Goal: Task Accomplishment & Management: Manage account settings

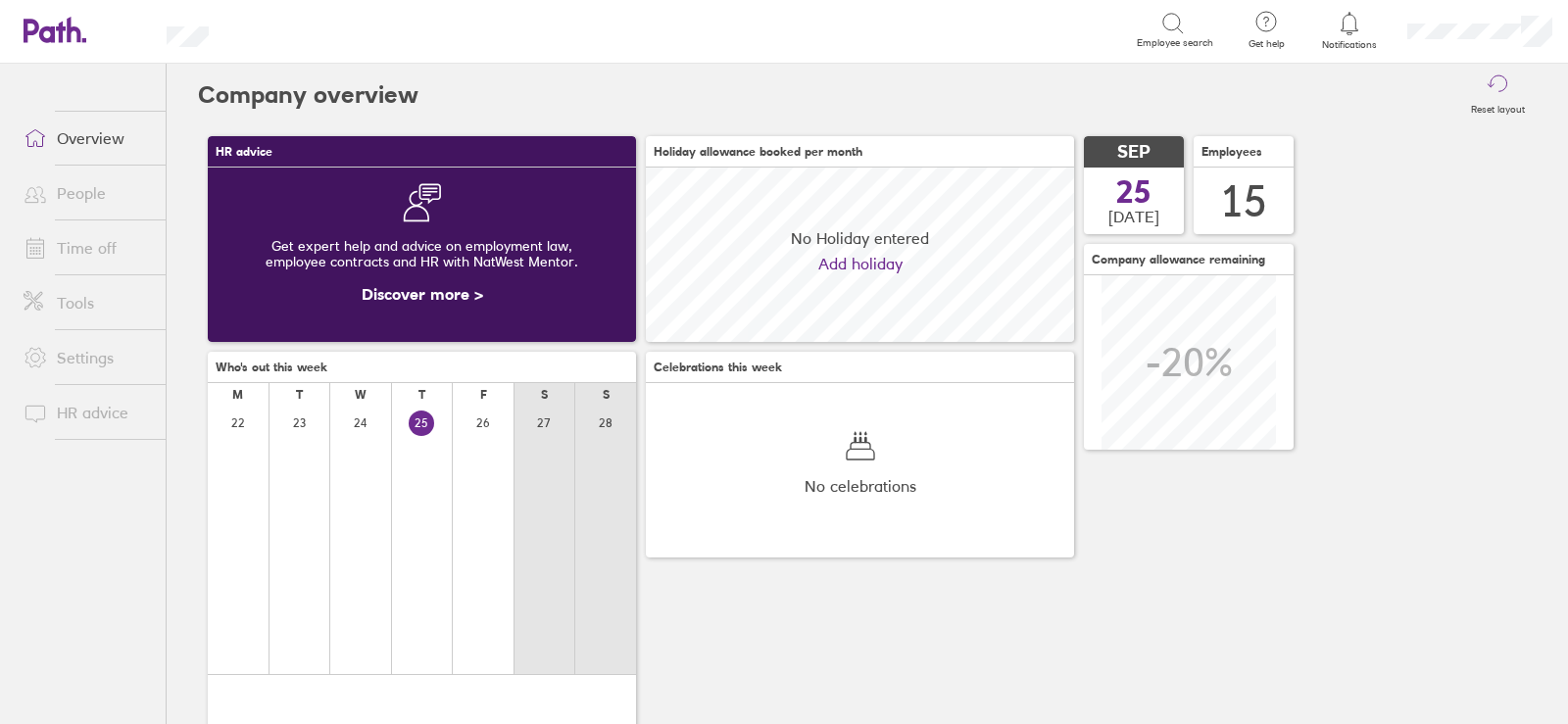
scroll to position [175, 429]
click at [86, 244] on link "Time off" at bounding box center [86, 248] width 158 height 40
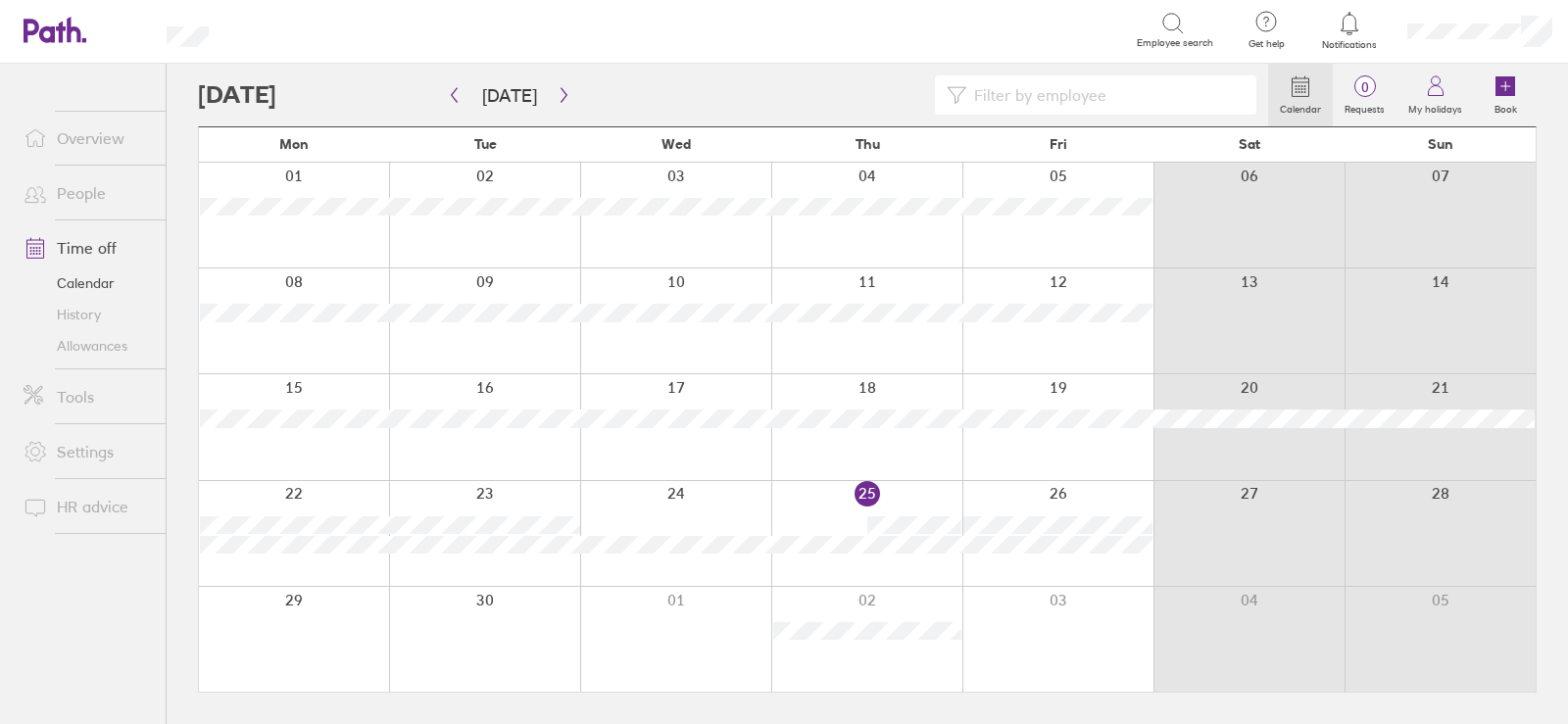
click at [92, 346] on link "Allowances" at bounding box center [86, 346] width 158 height 32
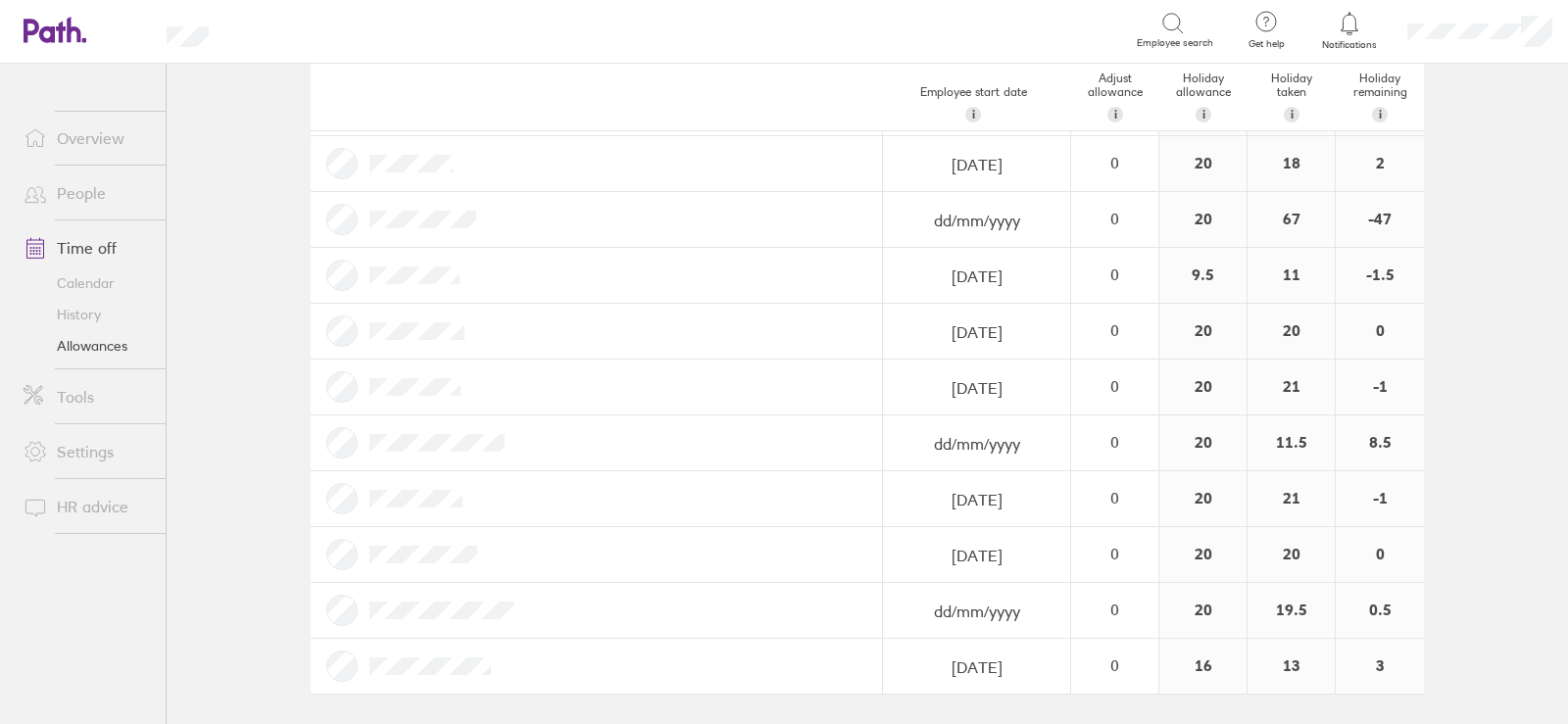
scroll to position [380, 0]
click at [81, 274] on link "Calendar" at bounding box center [86, 284] width 158 height 32
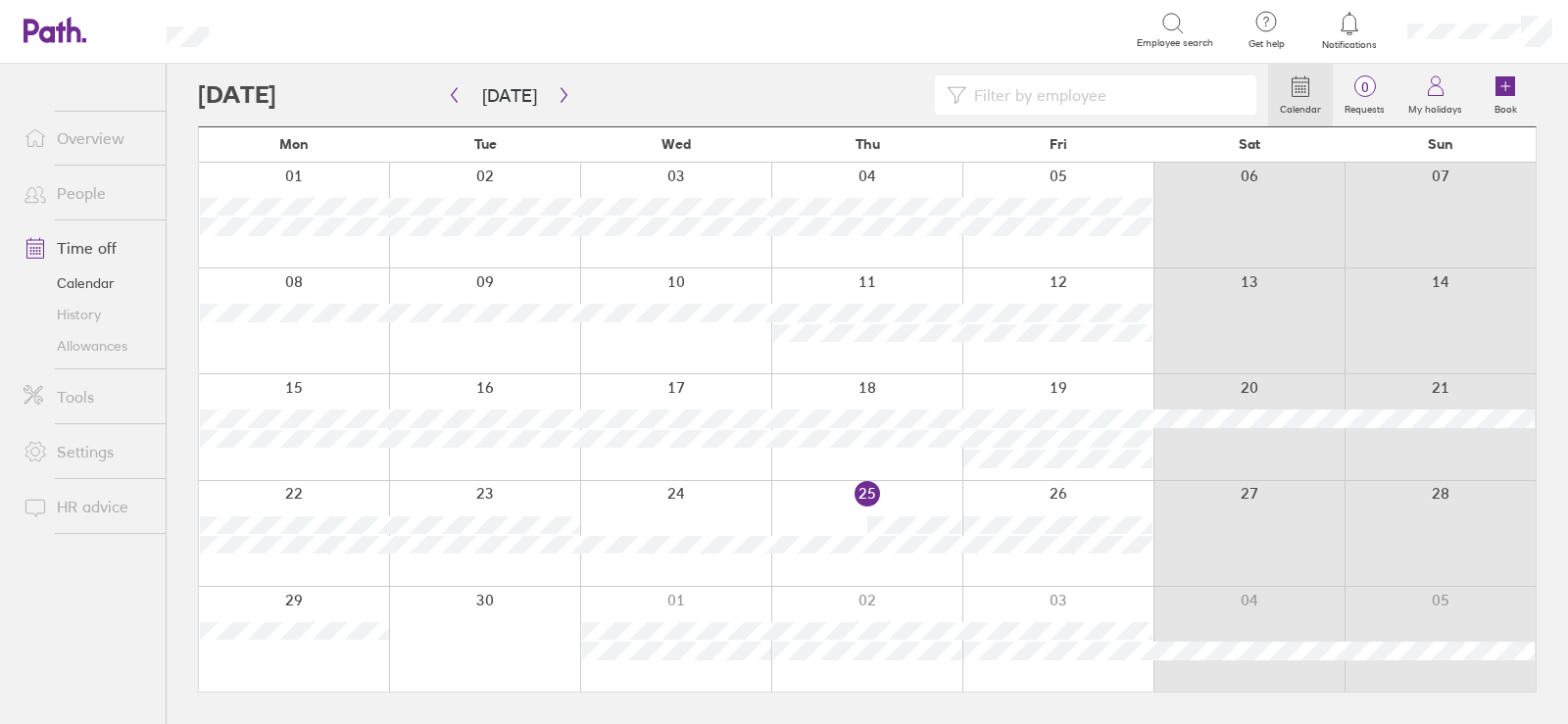
click at [237, 495] on div at bounding box center [294, 534] width 191 height 105
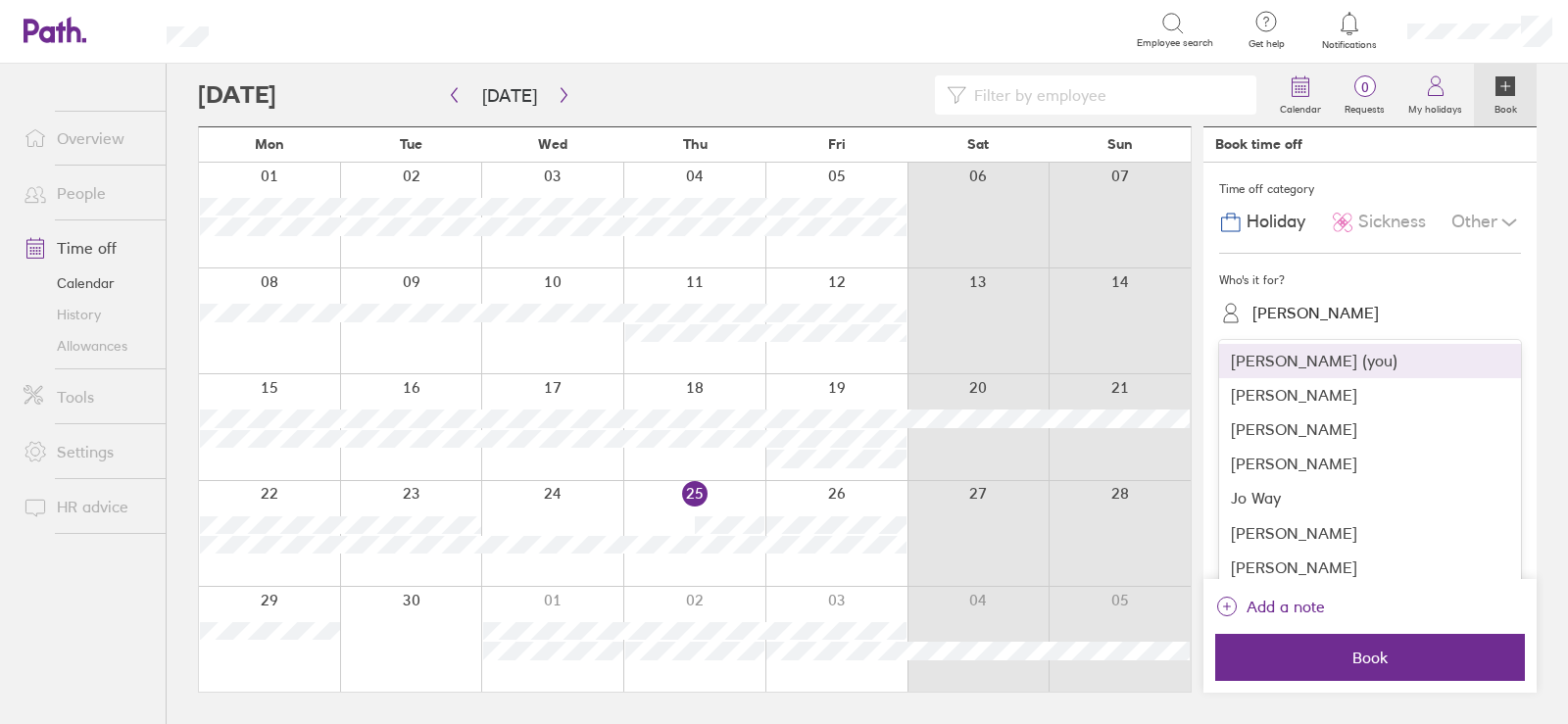
click at [1283, 310] on div "[PERSON_NAME]" at bounding box center [1315, 312] width 126 height 19
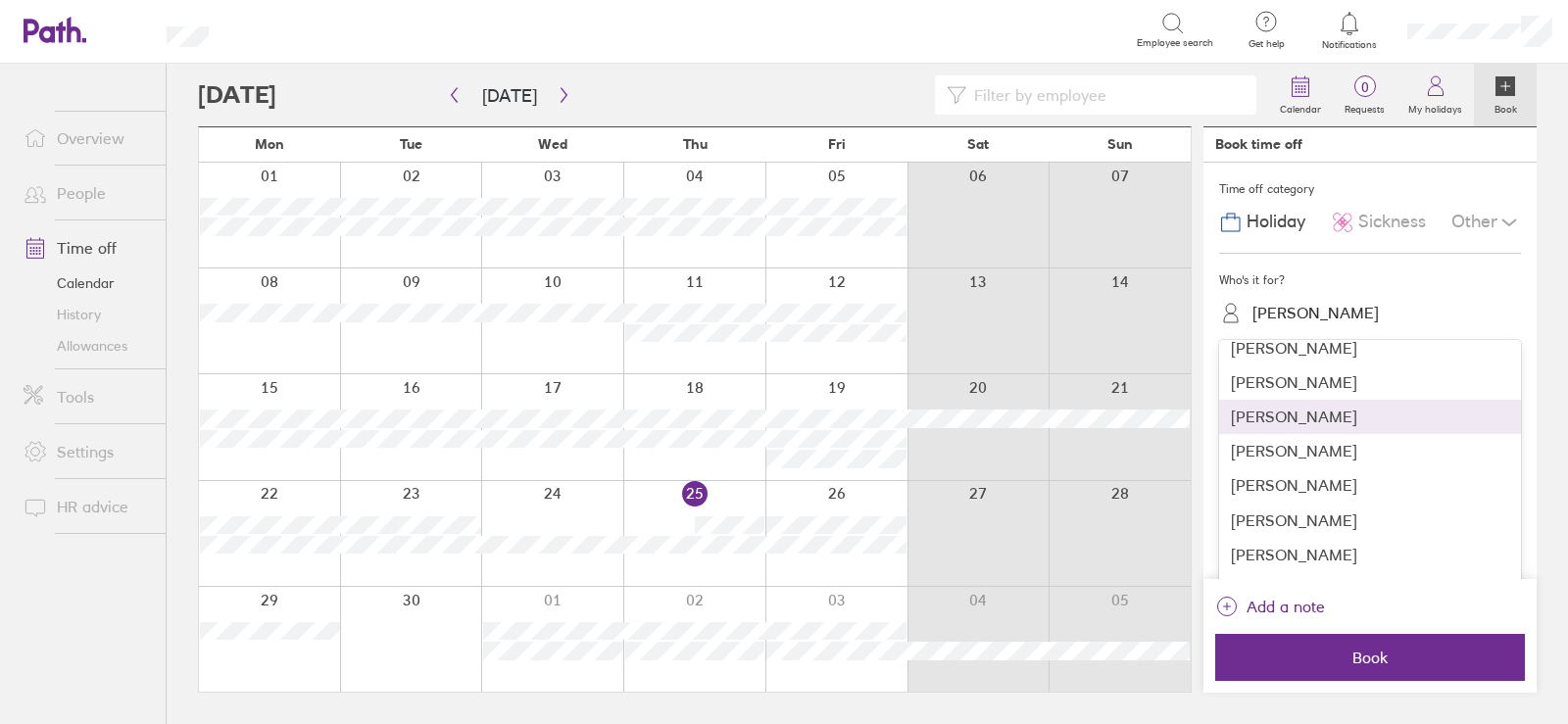
scroll to position [196, 0]
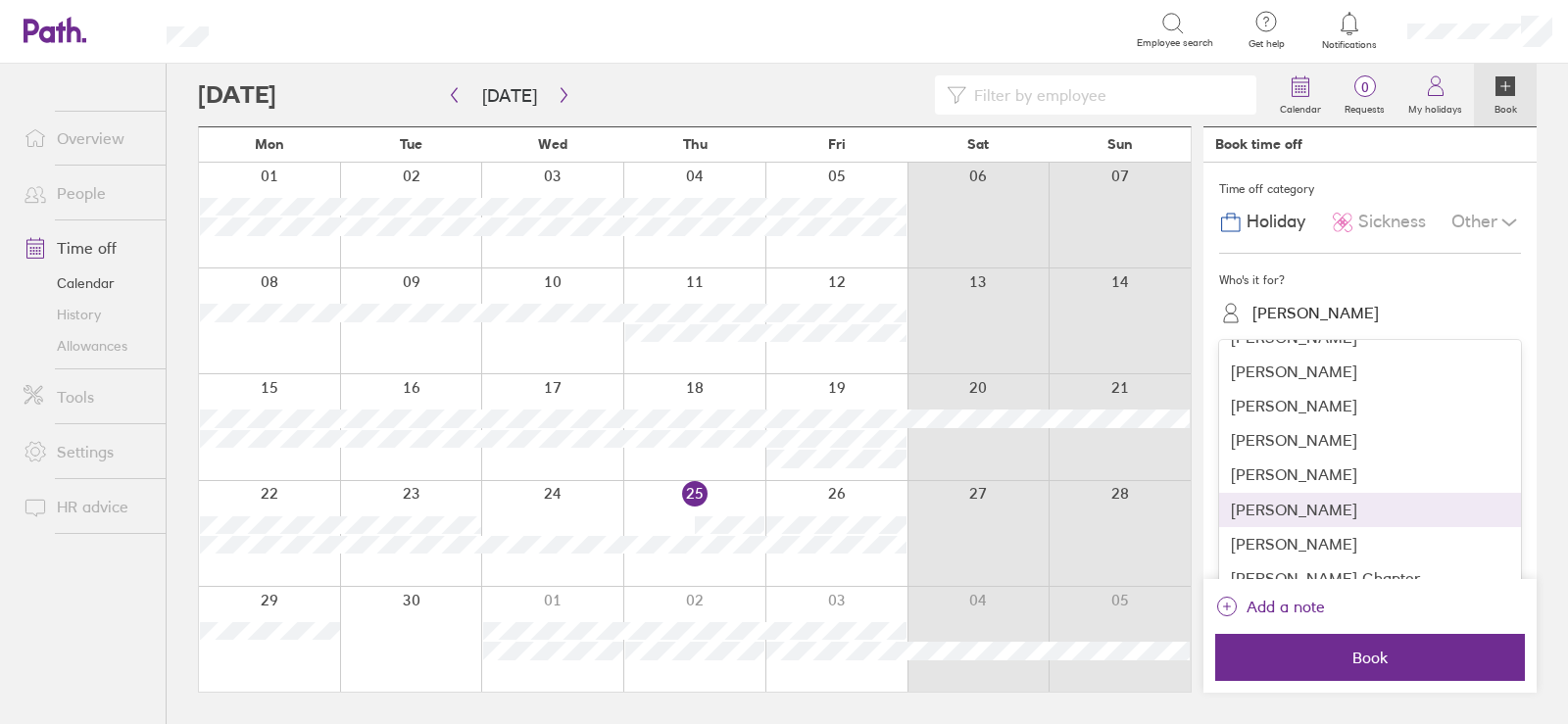
click at [1258, 509] on div "[PERSON_NAME]" at bounding box center [1371, 510] width 302 height 35
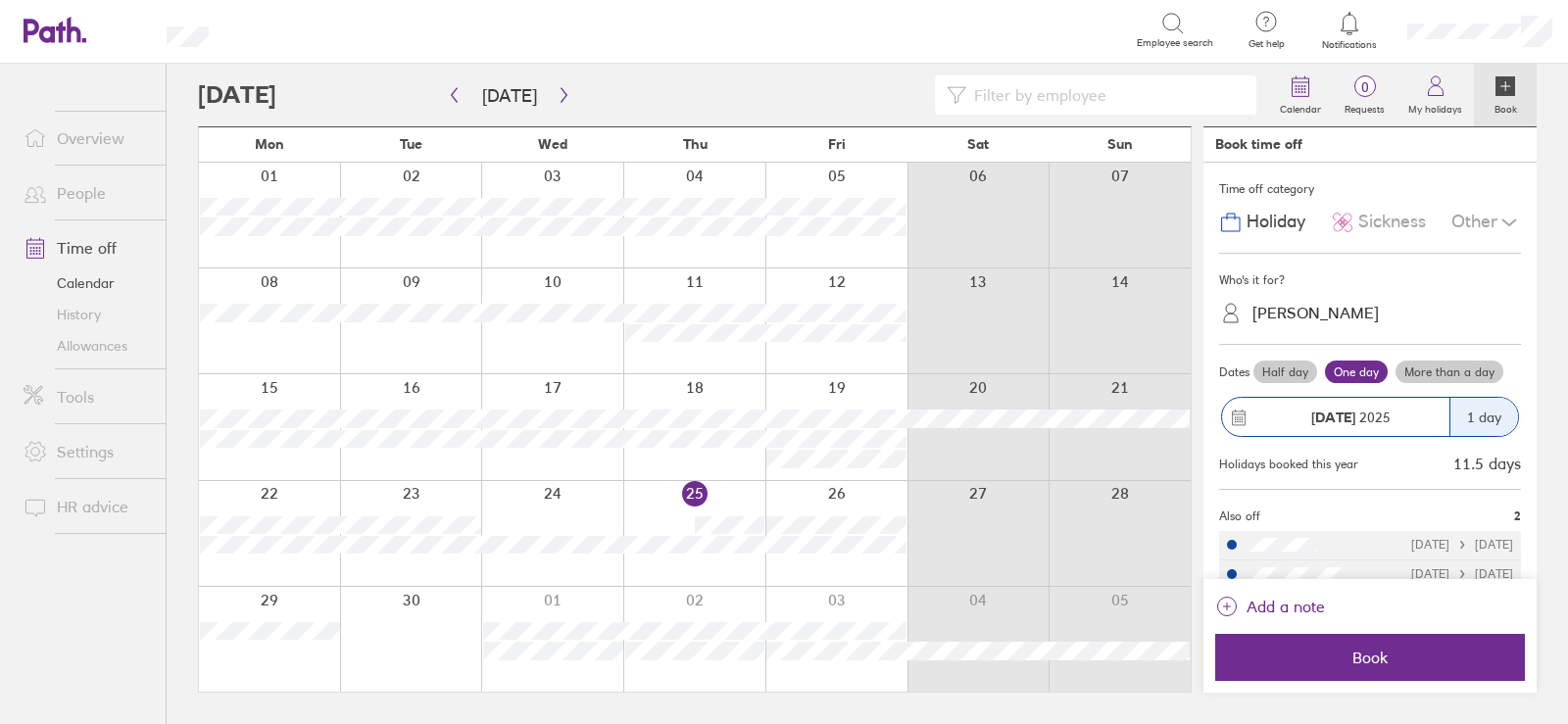
click at [1449, 375] on label "More than a day" at bounding box center [1449, 372] width 108 height 24
click at [0, 0] on input "More than a day" at bounding box center [0, 0] width 0 height 0
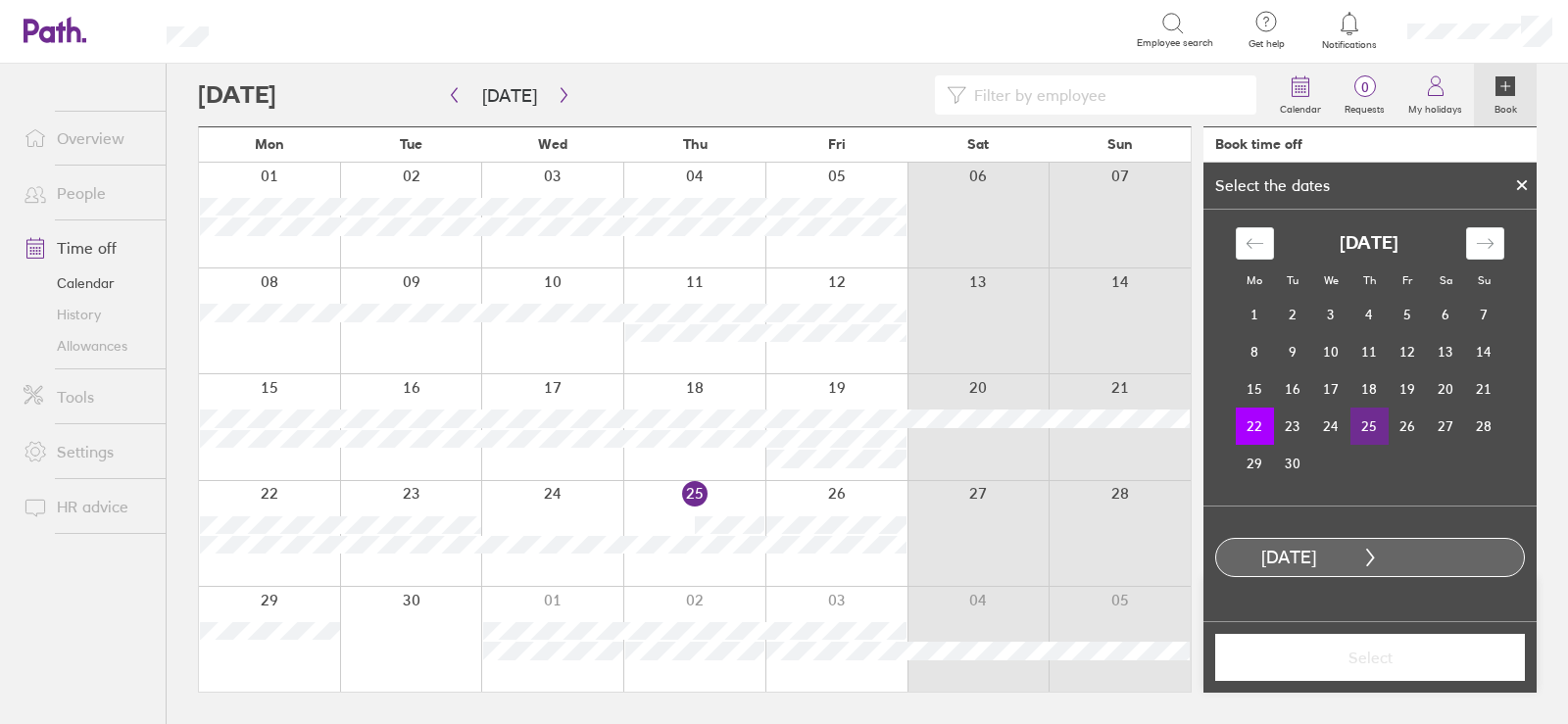
click at [1363, 423] on td "25" at bounding box center [1370, 426] width 39 height 38
click at [1337, 664] on span "Select" at bounding box center [1371, 658] width 282 height 18
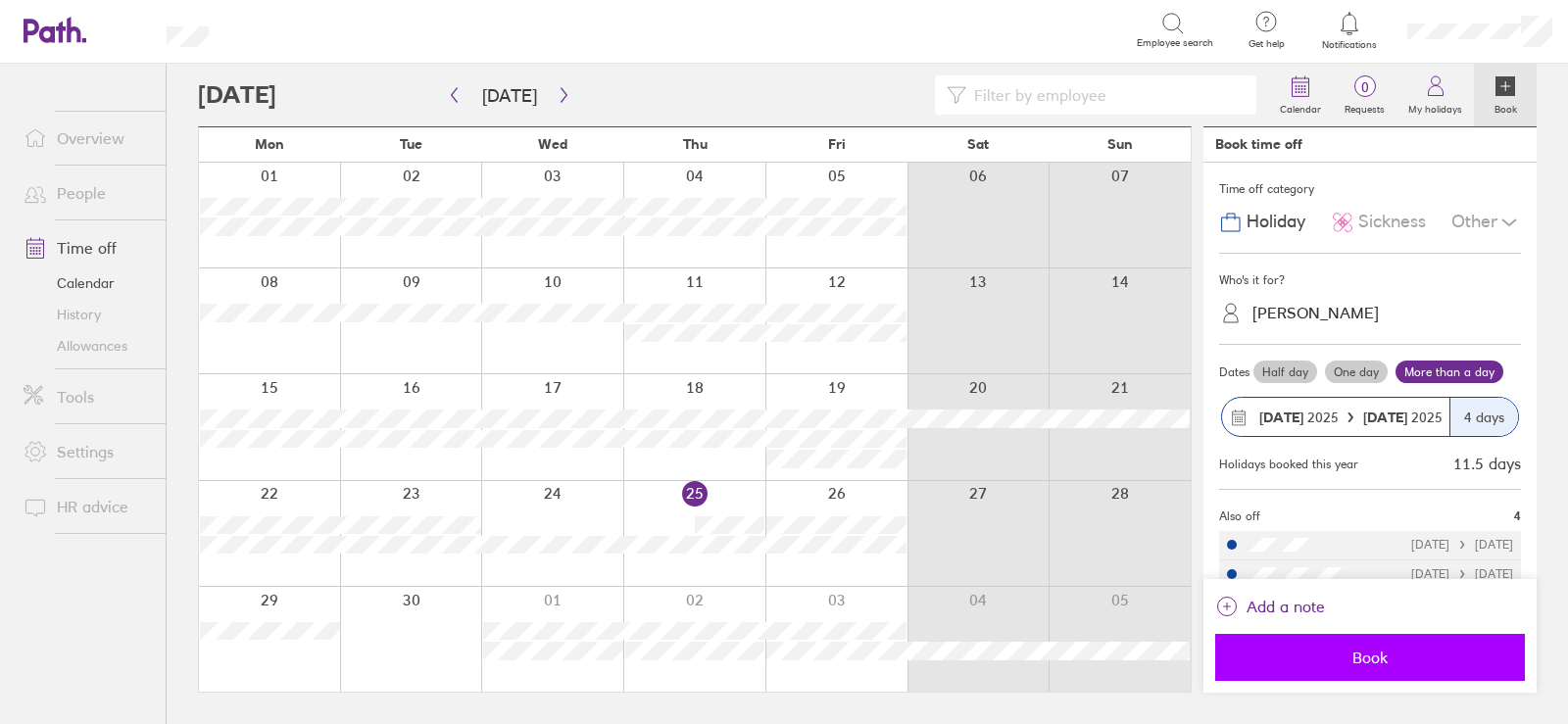
click at [1348, 654] on span "Book" at bounding box center [1371, 658] width 282 height 18
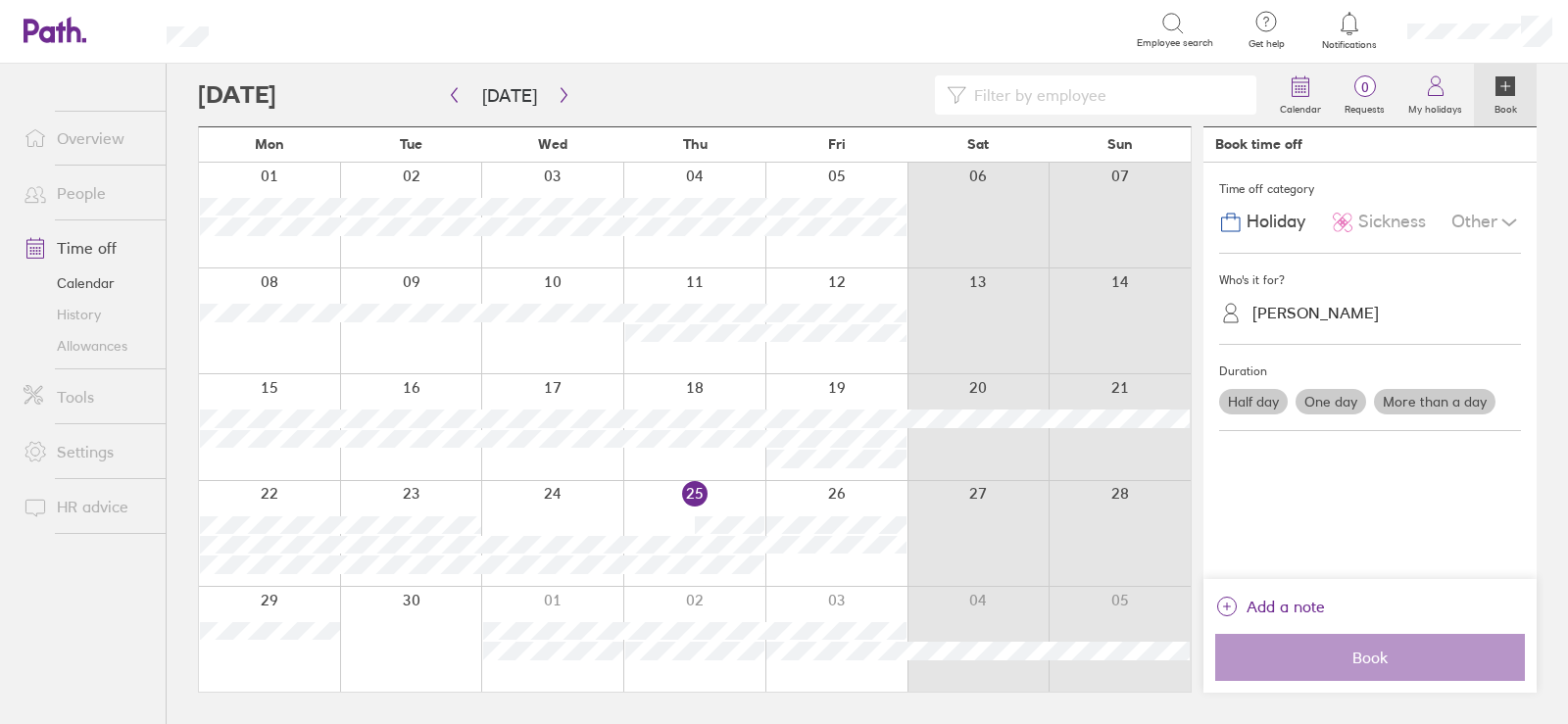
click at [84, 349] on link "Allowances" at bounding box center [86, 346] width 158 height 32
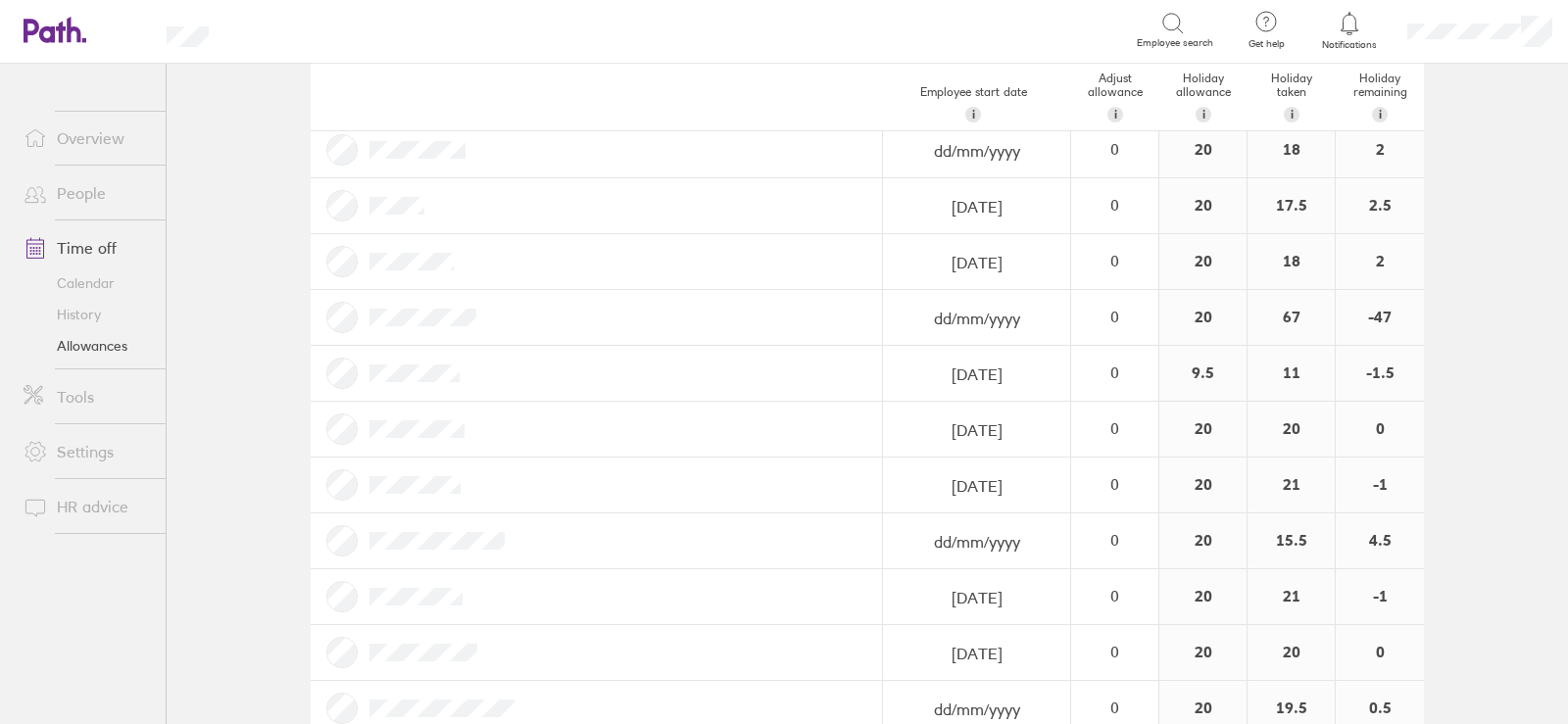
scroll to position [380, 0]
